Goal: Task Accomplishment & Management: Manage account settings

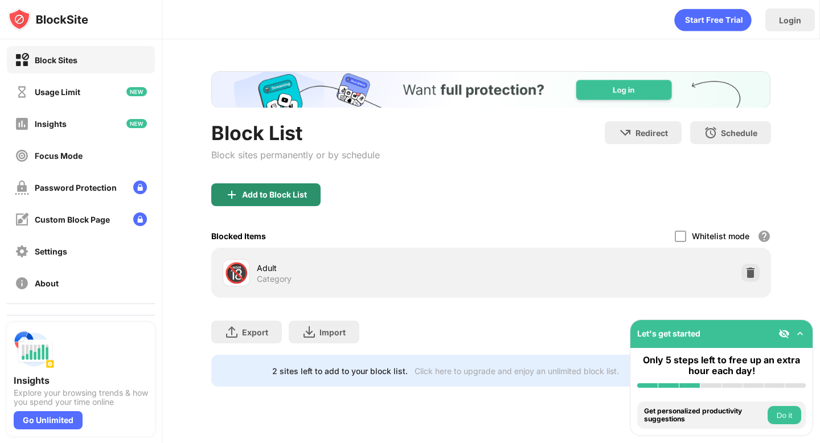
click at [298, 190] on div "Add to Block List" at bounding box center [274, 194] width 65 height 9
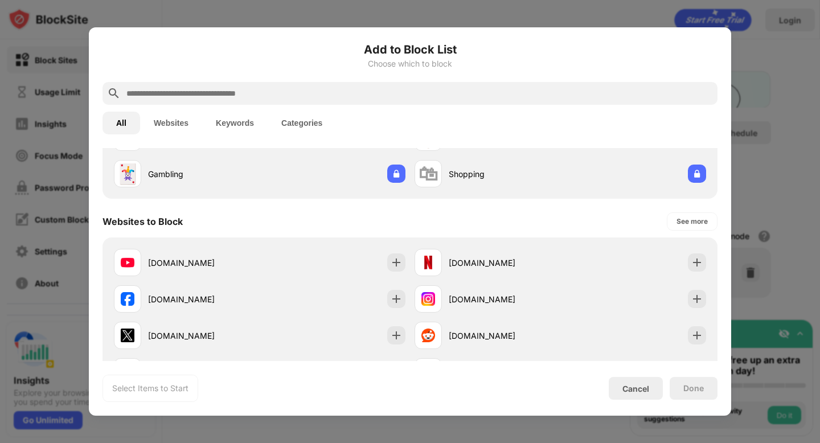
scroll to position [107, 0]
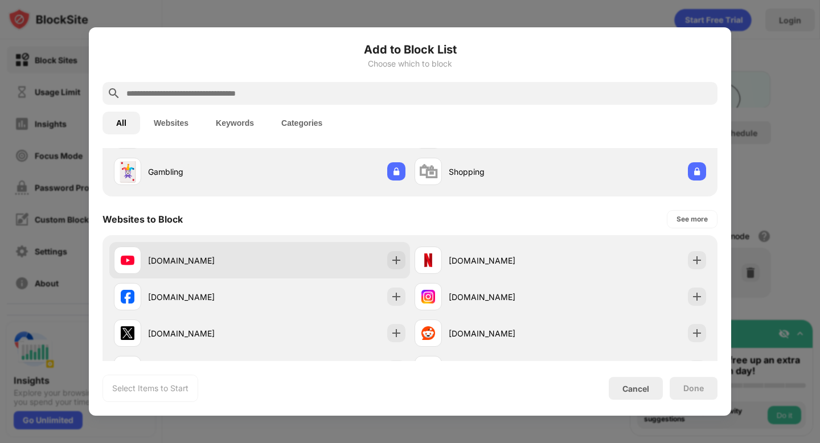
click at [148, 259] on div "youtube.com" at bounding box center [204, 261] width 112 height 12
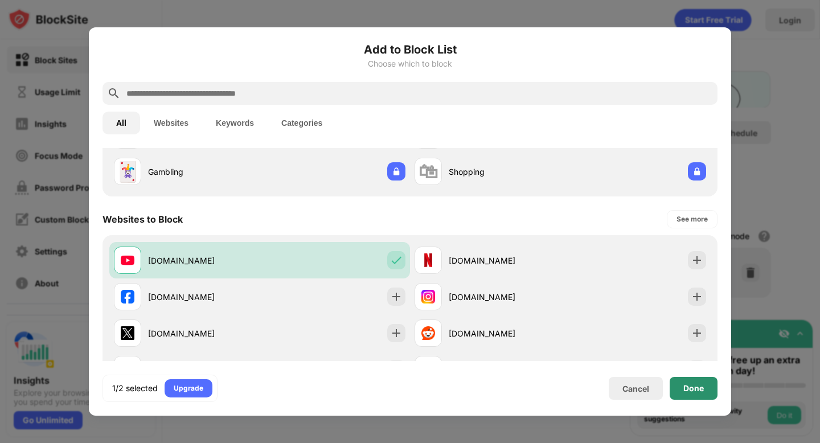
click at [692, 390] on div "Done" at bounding box center [693, 388] width 21 height 9
